Goal: Task Accomplishment & Management: Manage account settings

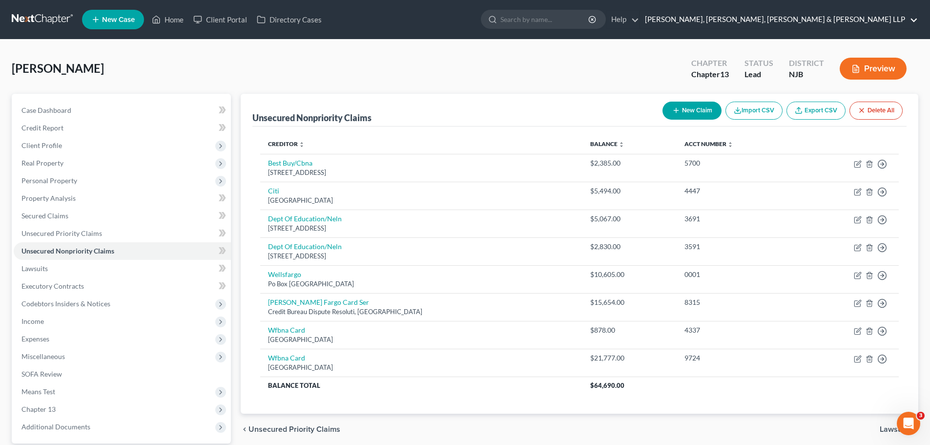
click at [789, 21] on link "Scura Wigfield, Heyer, Stevens & Cammarota LLP" at bounding box center [779, 20] width 278 height 18
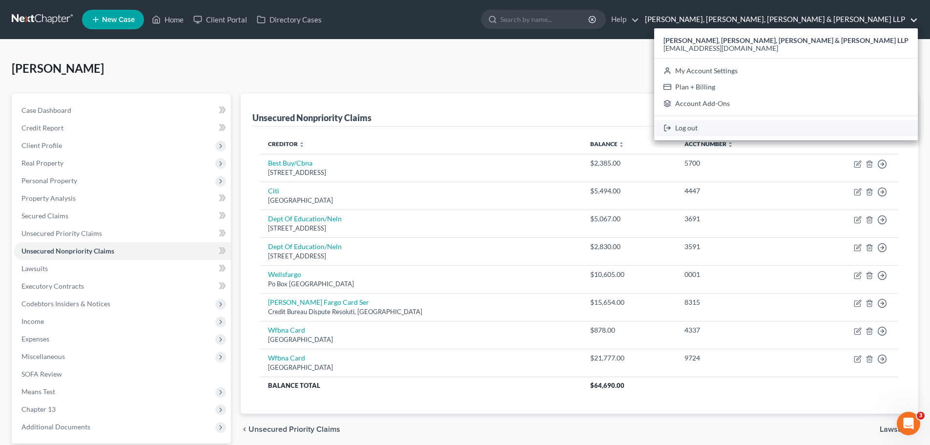
click at [798, 131] on link "Log out" at bounding box center [786, 128] width 264 height 17
